Goal: Check status

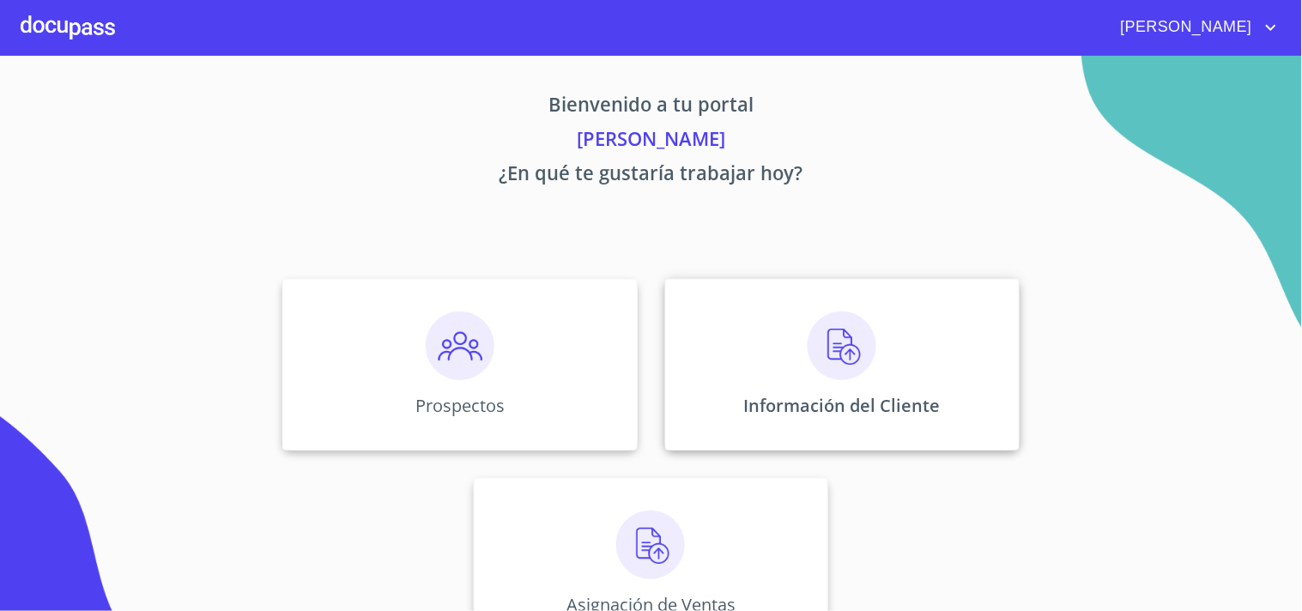
click at [827, 348] on img at bounding box center [842, 346] width 69 height 69
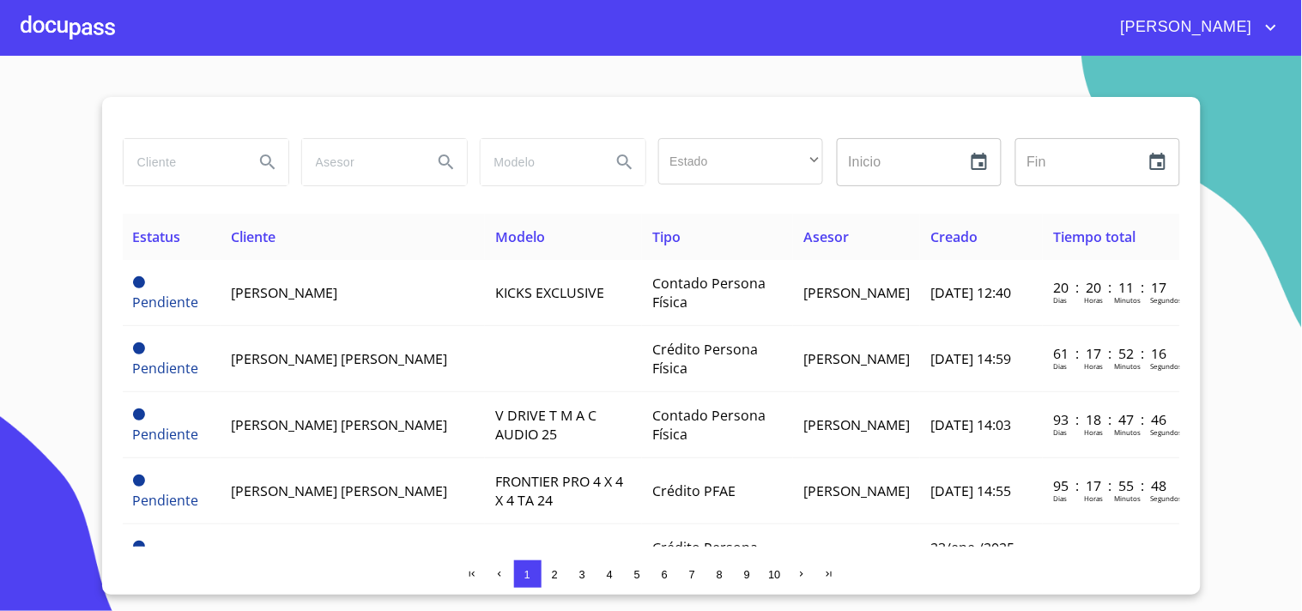
click at [549, 570] on span "2" at bounding box center [555, 574] width 14 height 14
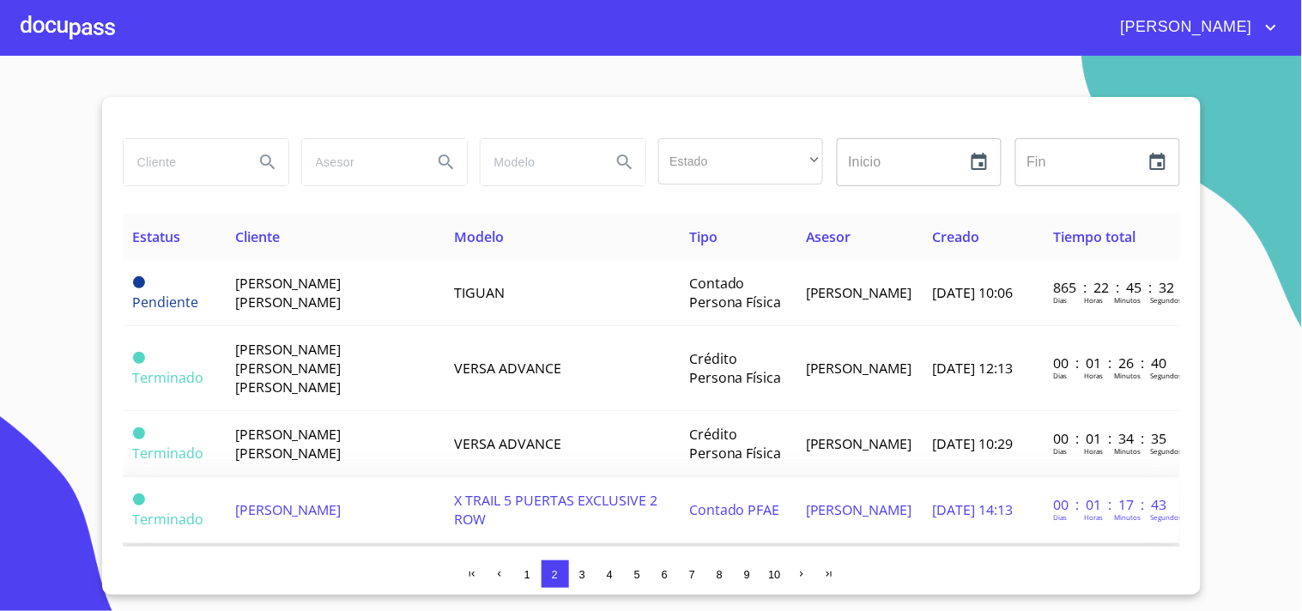
click at [280, 500] on span "[PERSON_NAME]" at bounding box center [288, 509] width 106 height 19
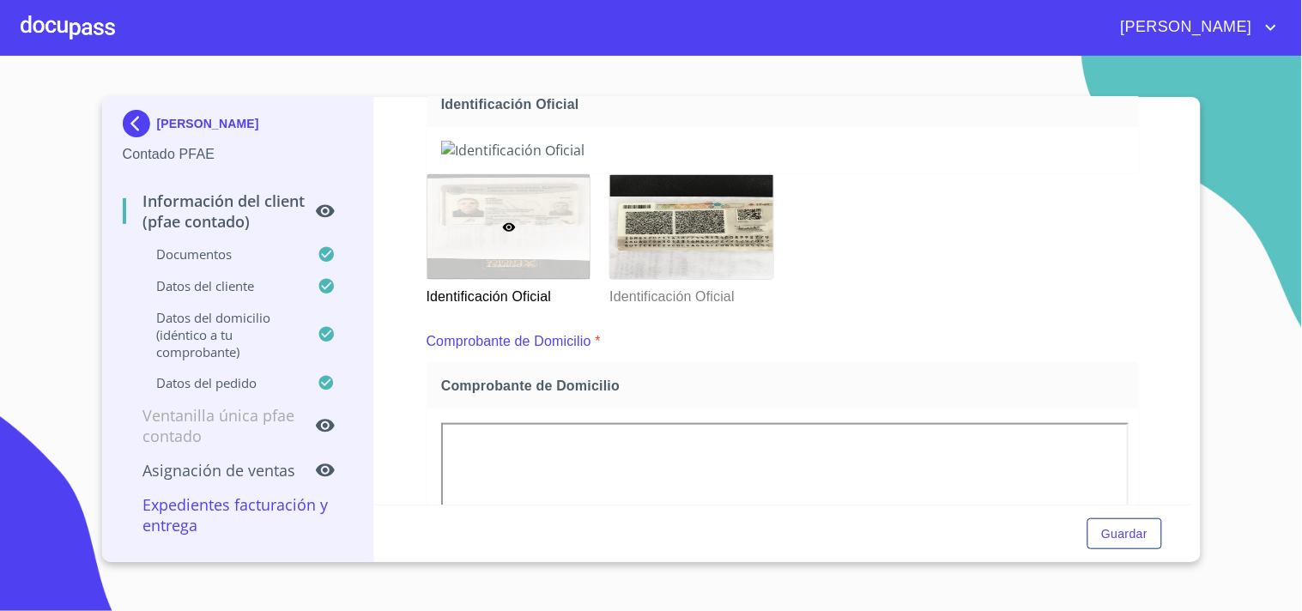
scroll to position [255, 0]
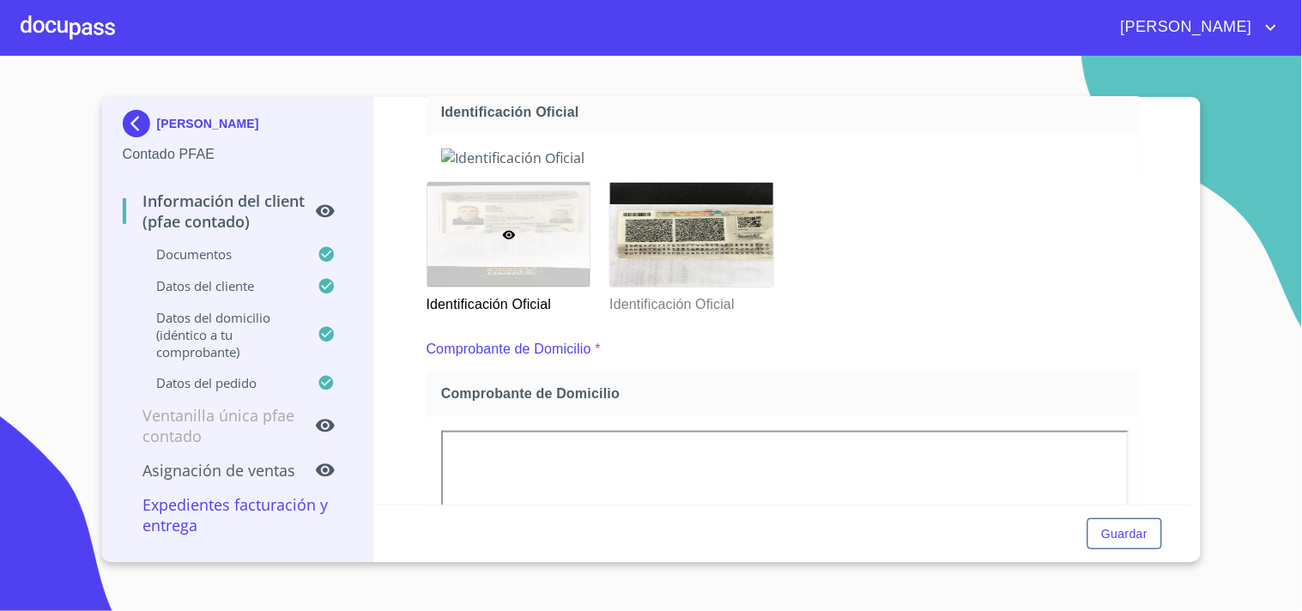
click at [1193, 476] on div "[PERSON_NAME] Contado PFAE Información del Client (PFAE contado) Documentos Dat…" at bounding box center [651, 329] width 1099 height 465
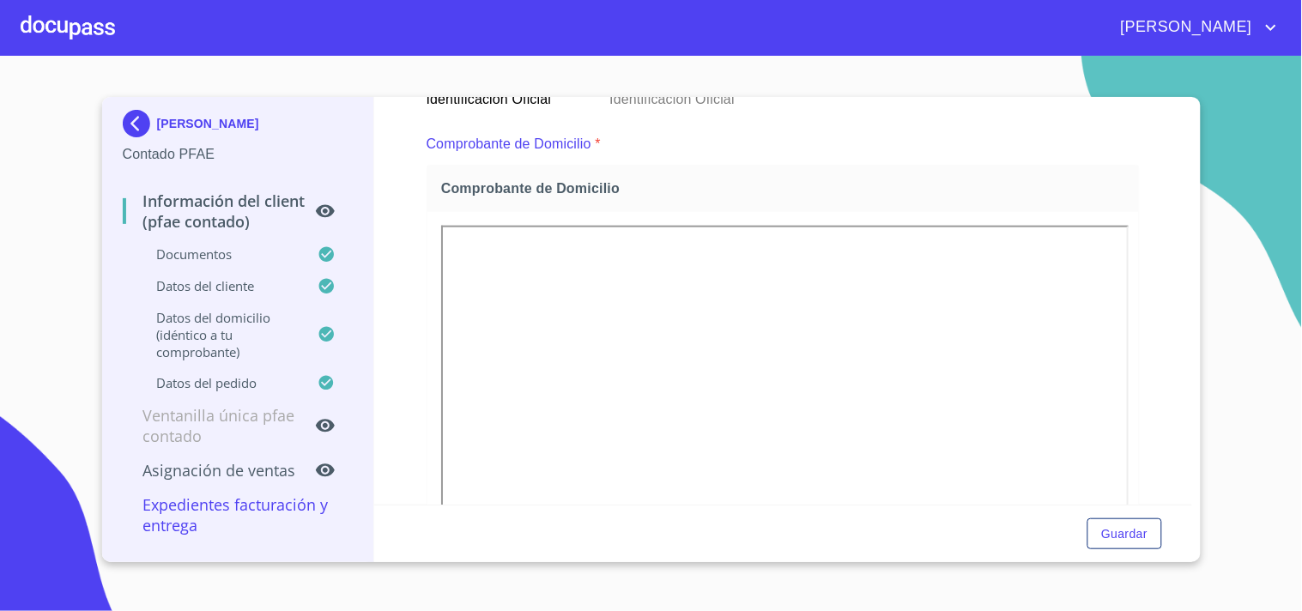
scroll to position [485, 0]
